Goal: Information Seeking & Learning: Find specific fact

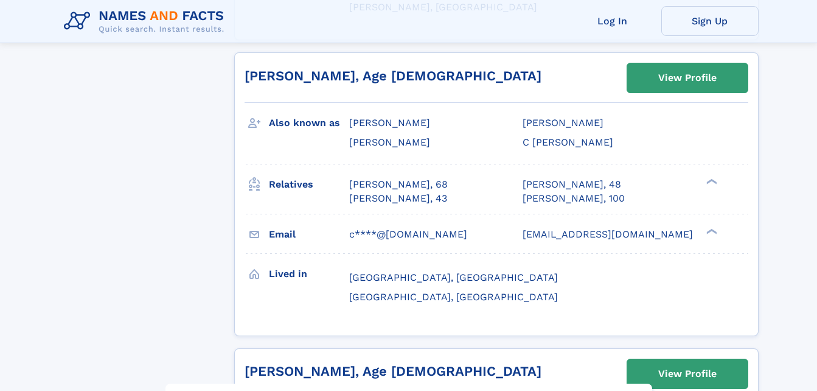
scroll to position [4812, 0]
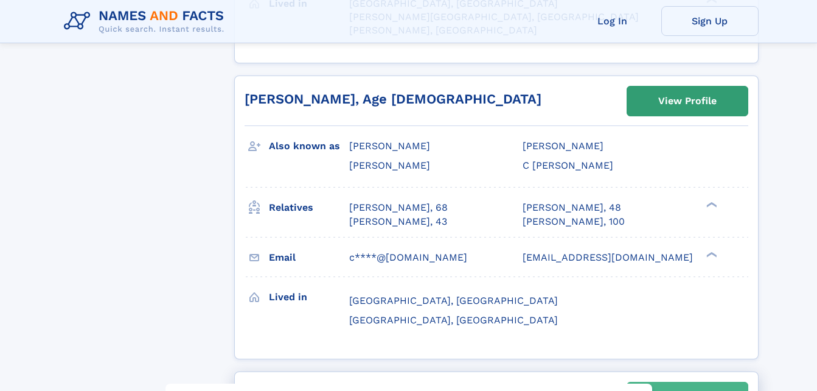
click at [712, 383] on div "View Profile" at bounding box center [688, 397] width 58 height 28
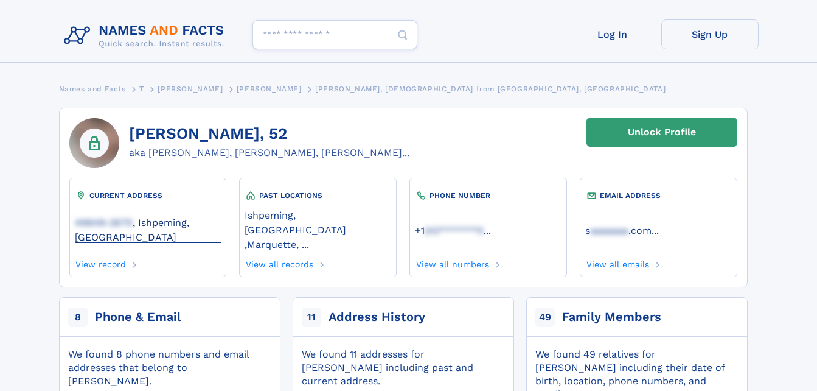
click at [113, 218] on span "49849-2670" at bounding box center [104, 223] width 58 height 12
